Goal: Transaction & Acquisition: Purchase product/service

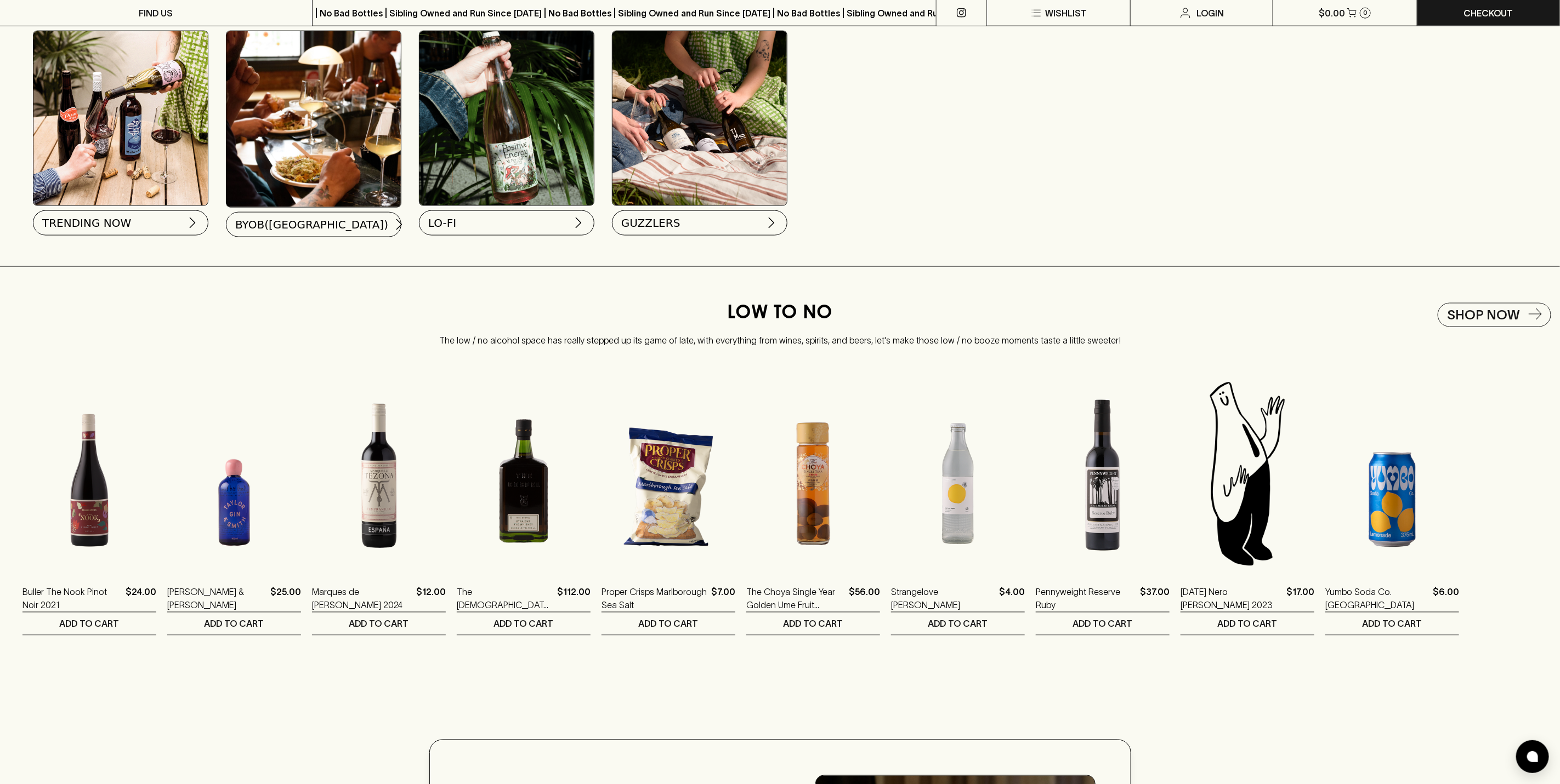
scroll to position [1151, 0]
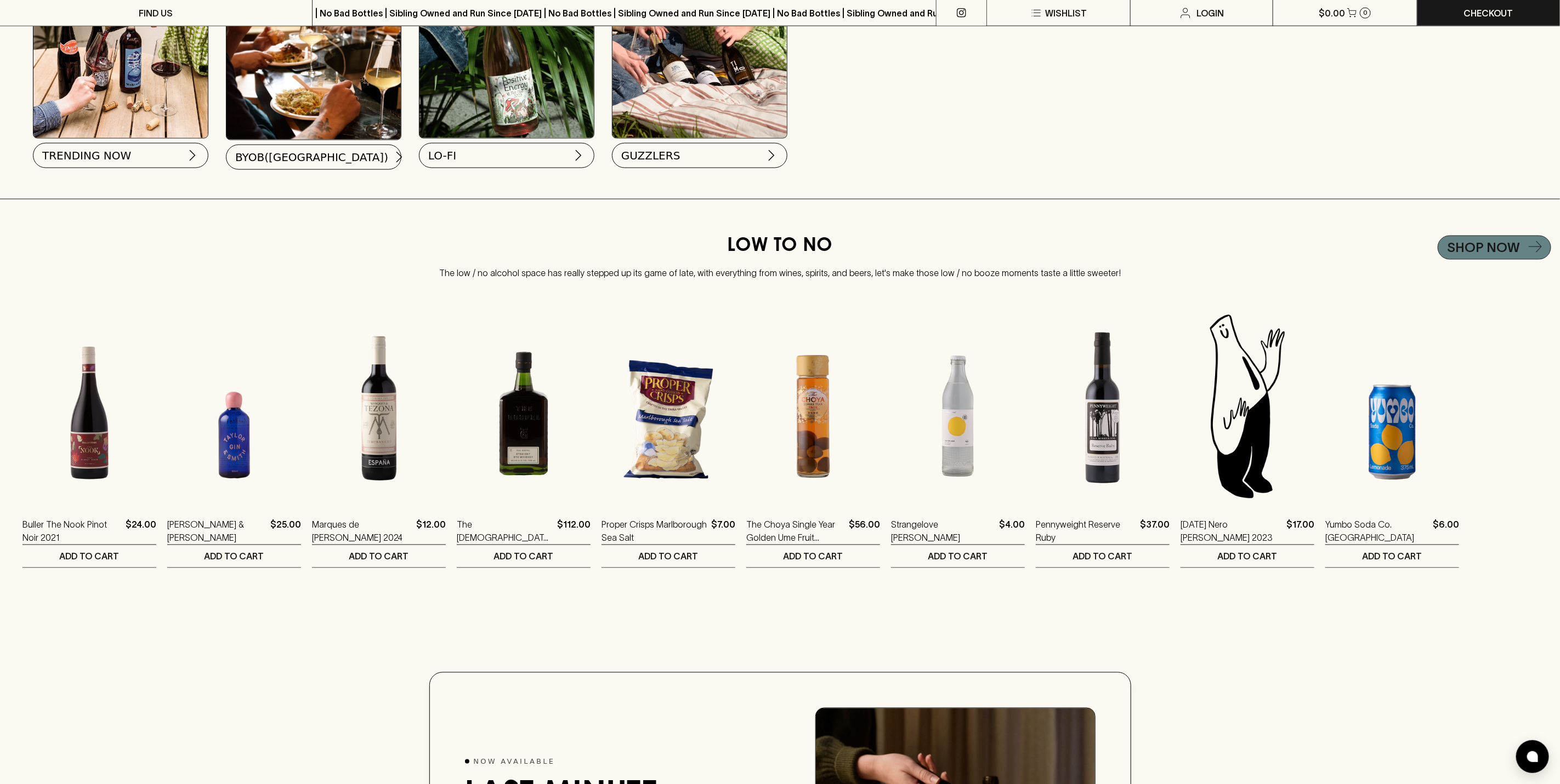
click at [1489, 256] on h5 "Shop Now" at bounding box center [1483, 248] width 73 height 17
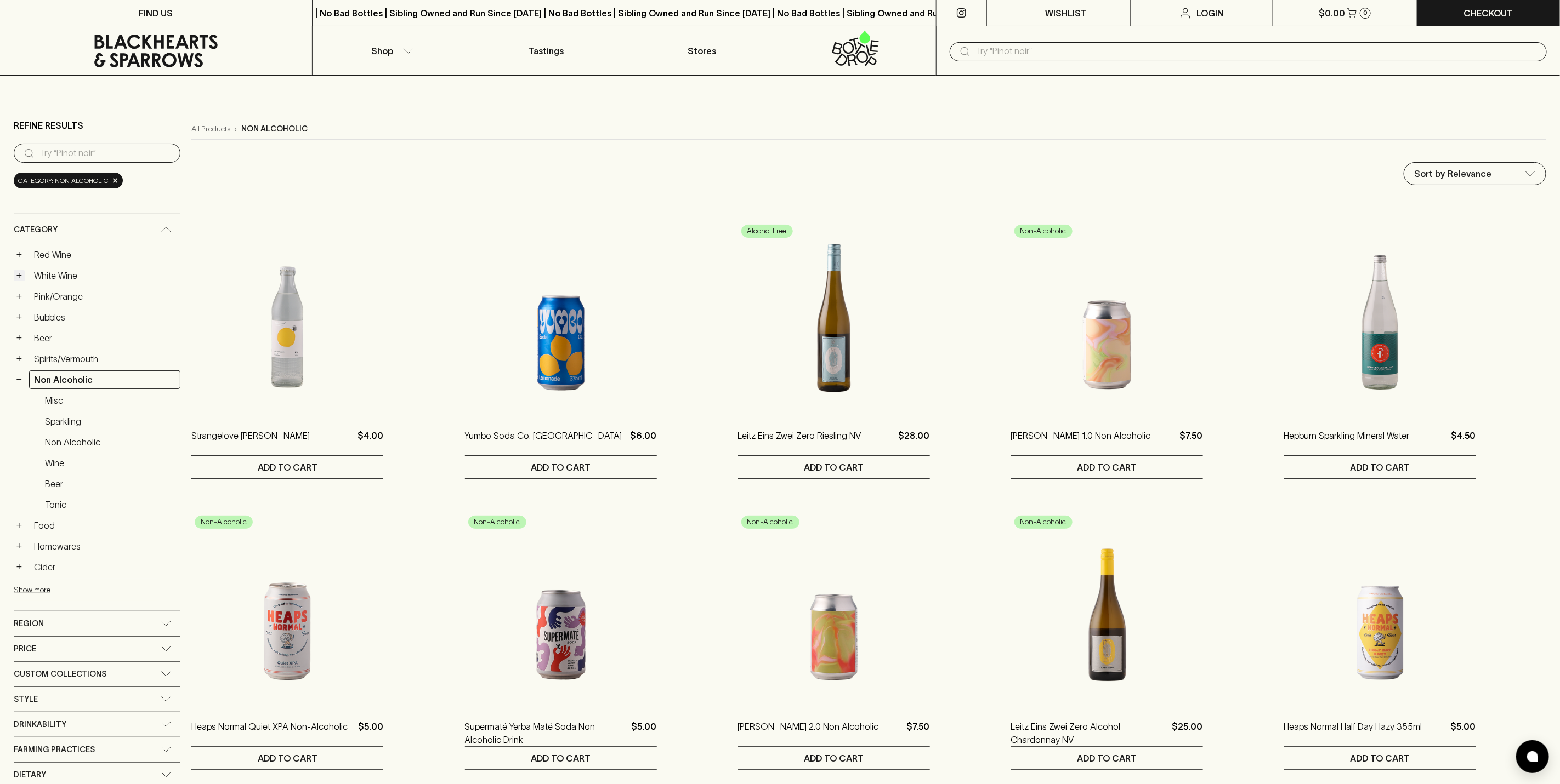
click at [18, 274] on button "+" at bounding box center [19, 276] width 11 height 11
click at [81, 381] on link "Pinot Grigio" at bounding box center [110, 380] width 140 height 19
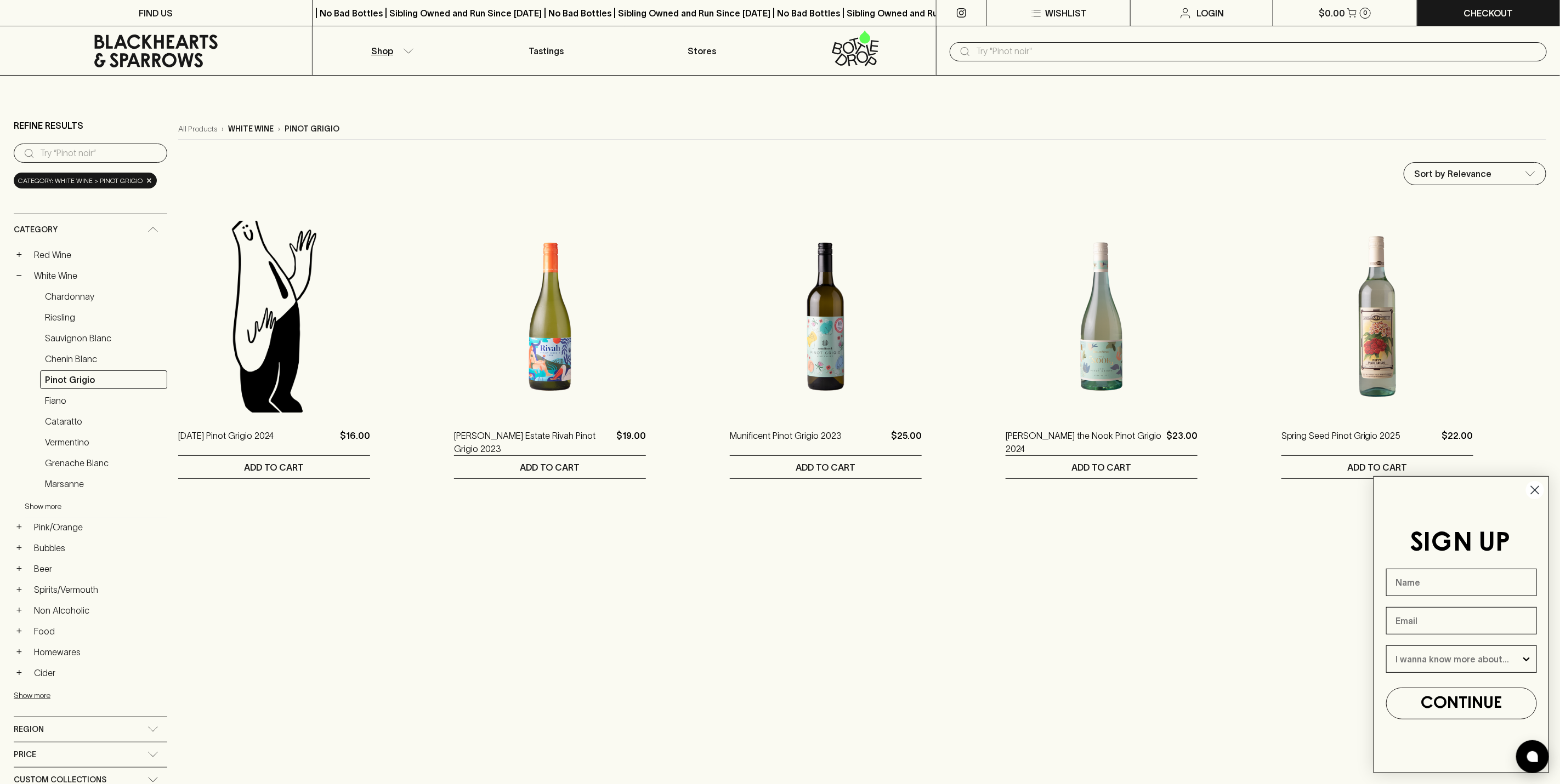
click at [45, 513] on button "Show more" at bounding box center [96, 507] width 144 height 23
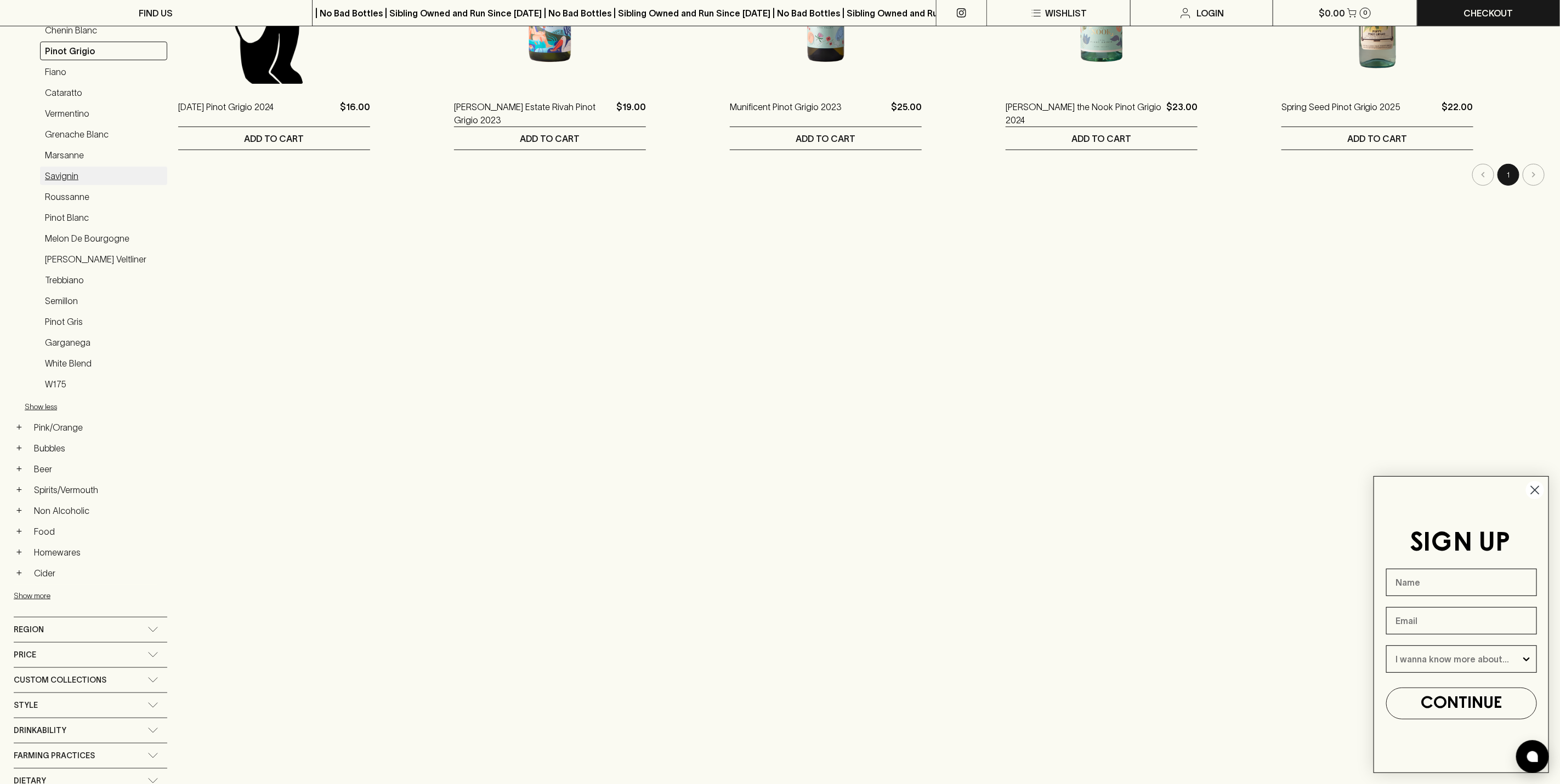
scroll to position [412, 0]
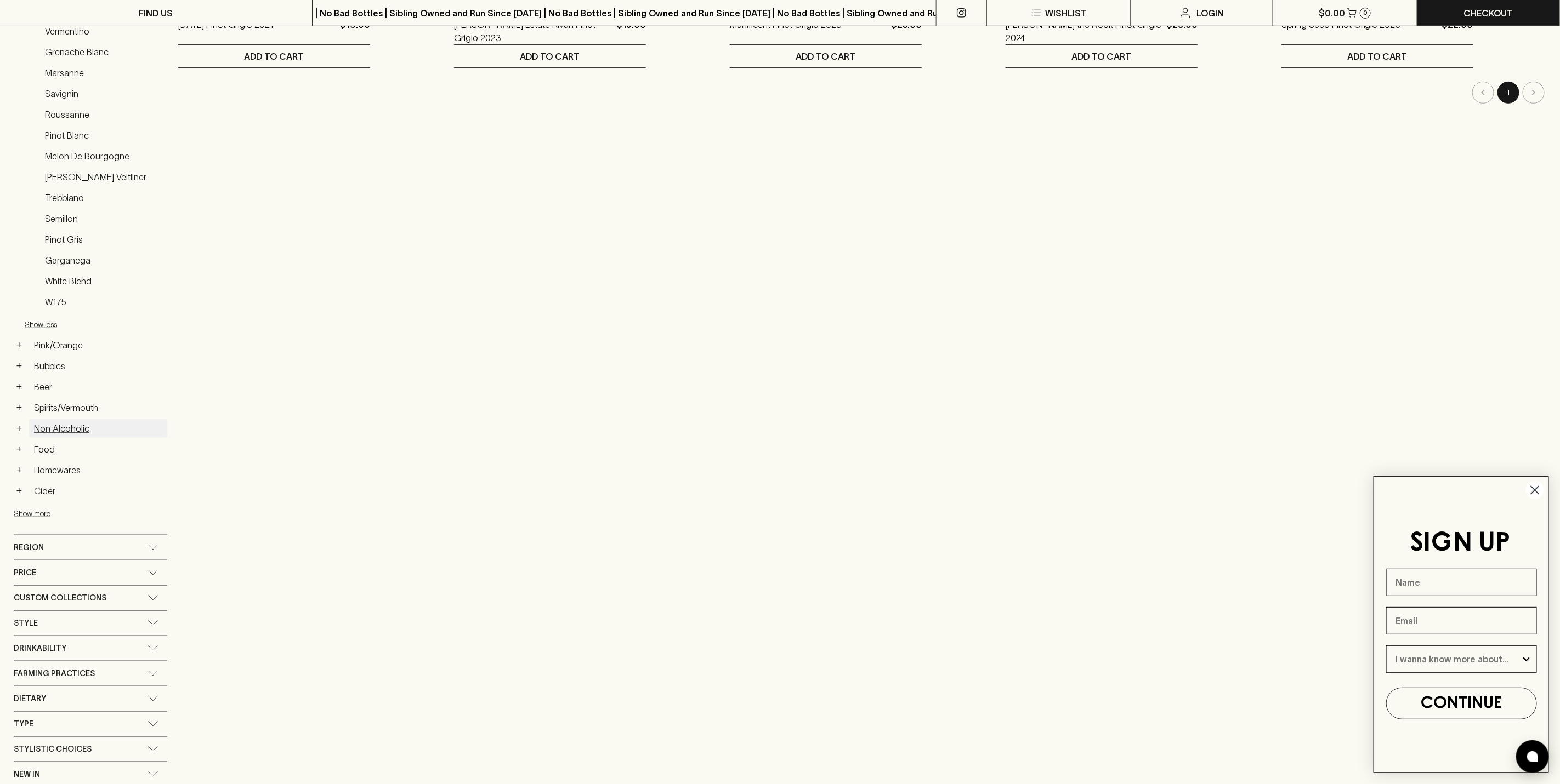
click at [75, 438] on link "Non Alcoholic" at bounding box center [97, 429] width 138 height 19
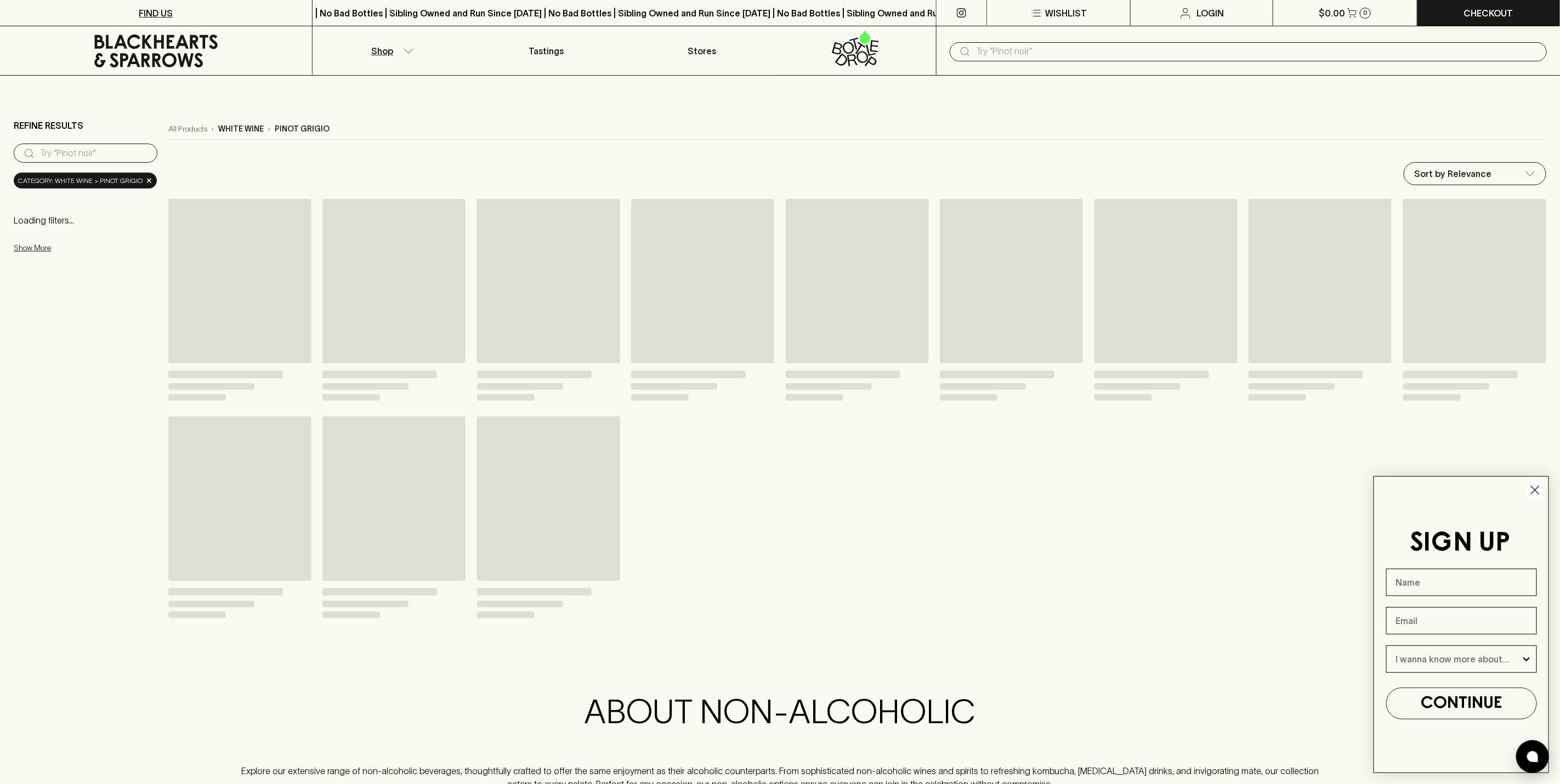
scroll to position [412, 0]
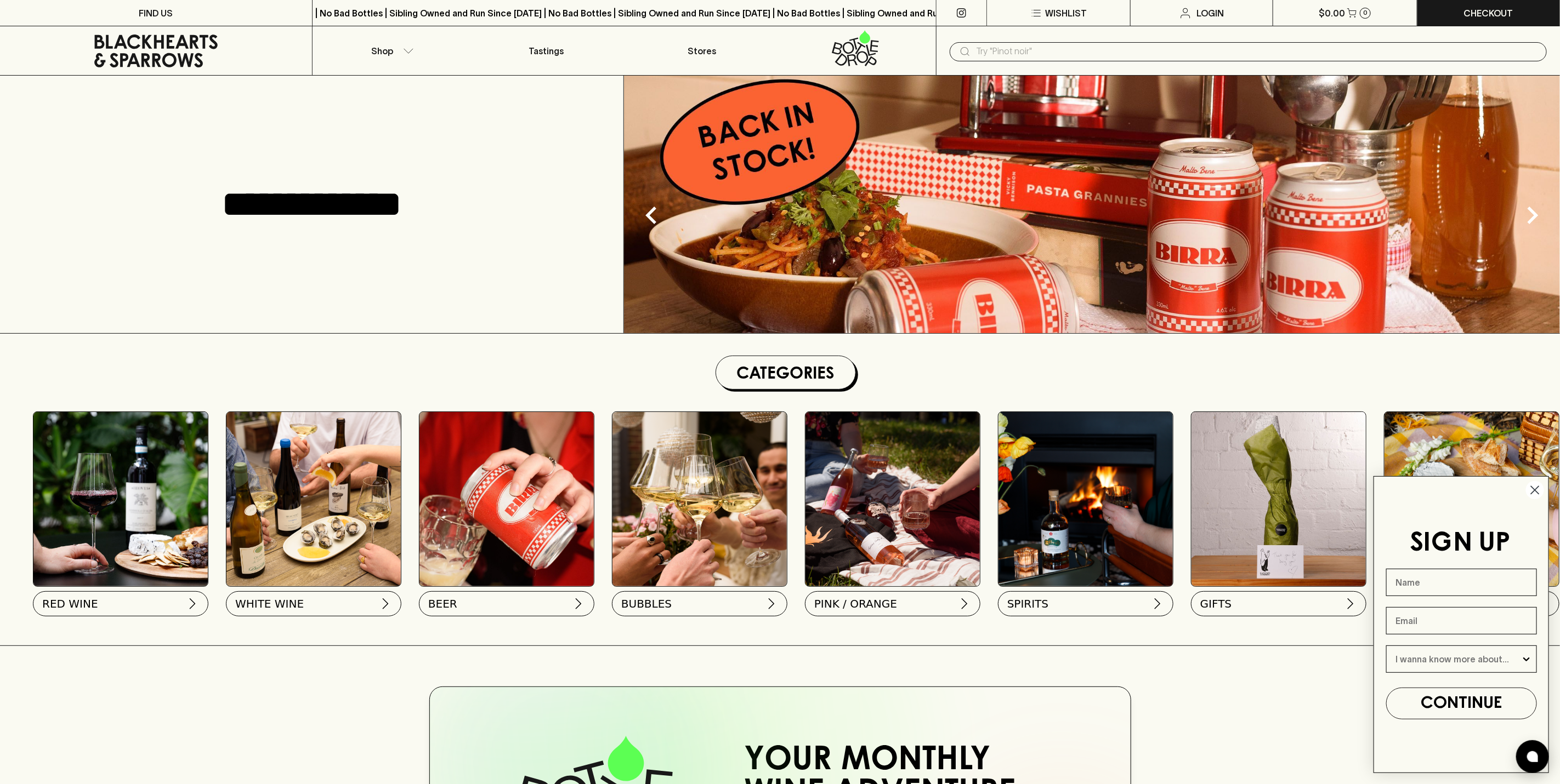
click at [1026, 46] on input "text" at bounding box center [1257, 51] width 562 height 17
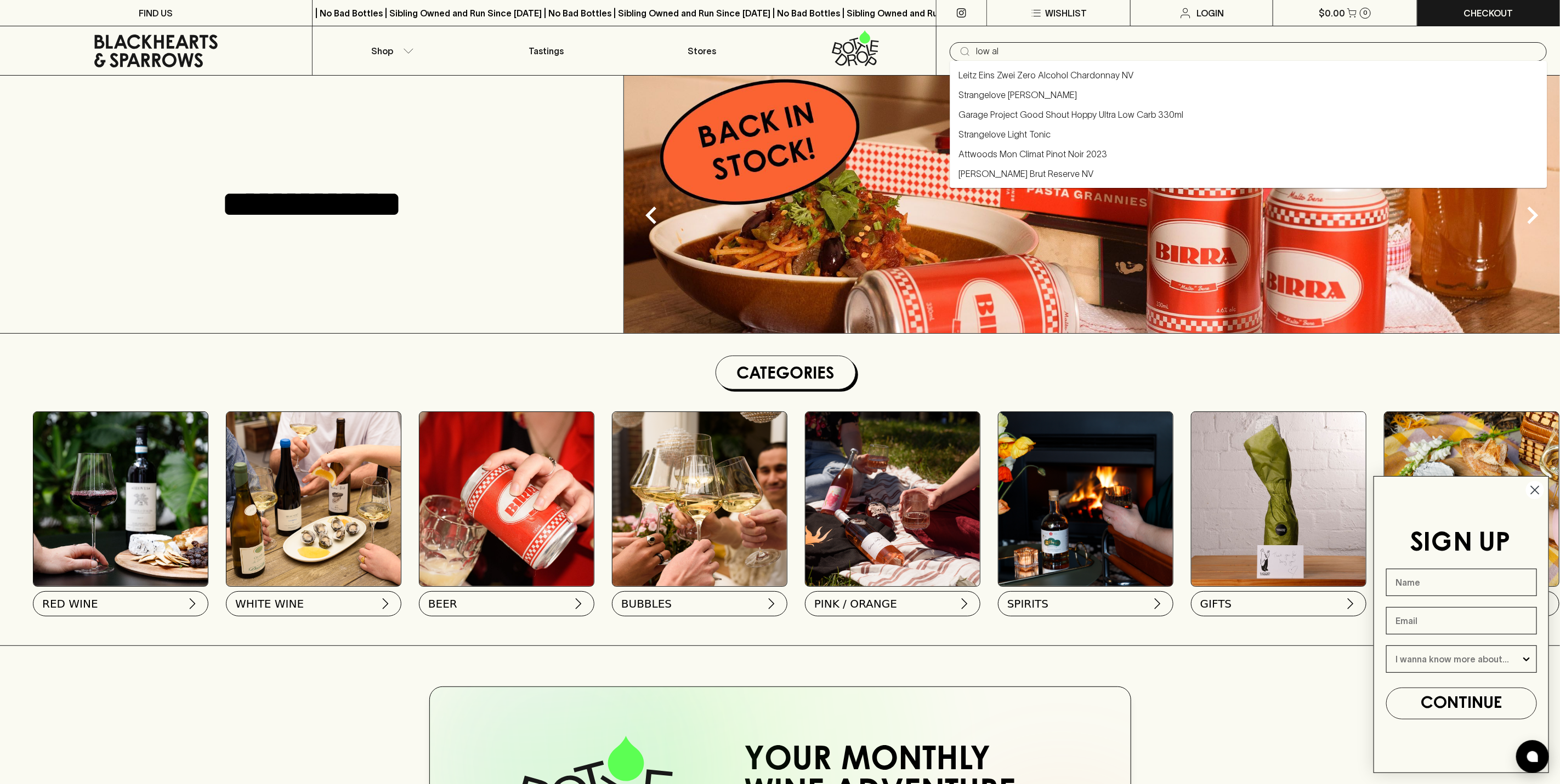
type input "low al"
click at [1530, 483] on circle "Close dialog" at bounding box center [1534, 490] width 18 height 18
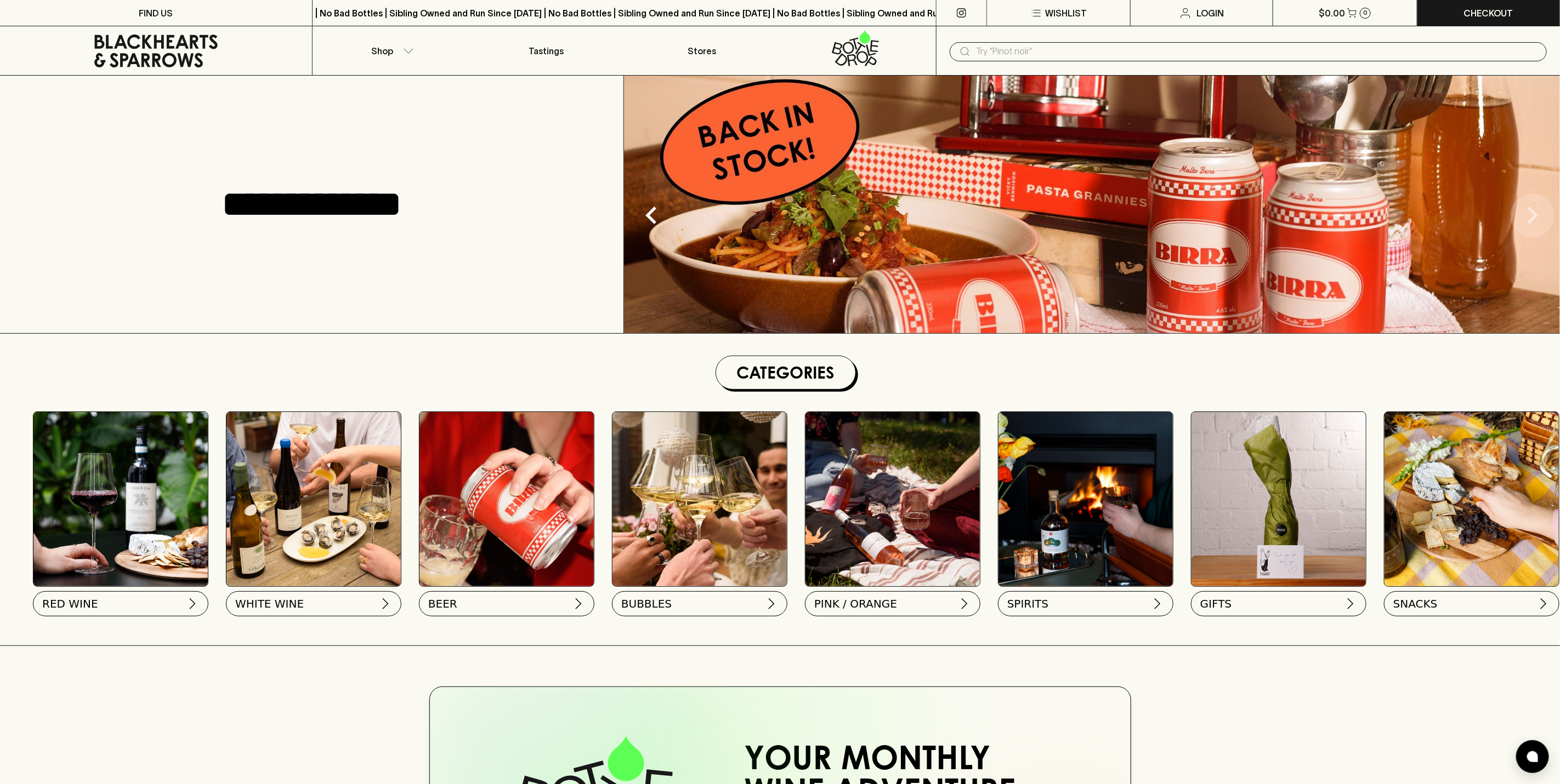
click at [1532, 211] on icon "Next" at bounding box center [1533, 215] width 11 height 17
click at [1534, 212] on icon "Next" at bounding box center [1533, 215] width 11 height 17
